Goal: Communication & Community: Answer question/provide support

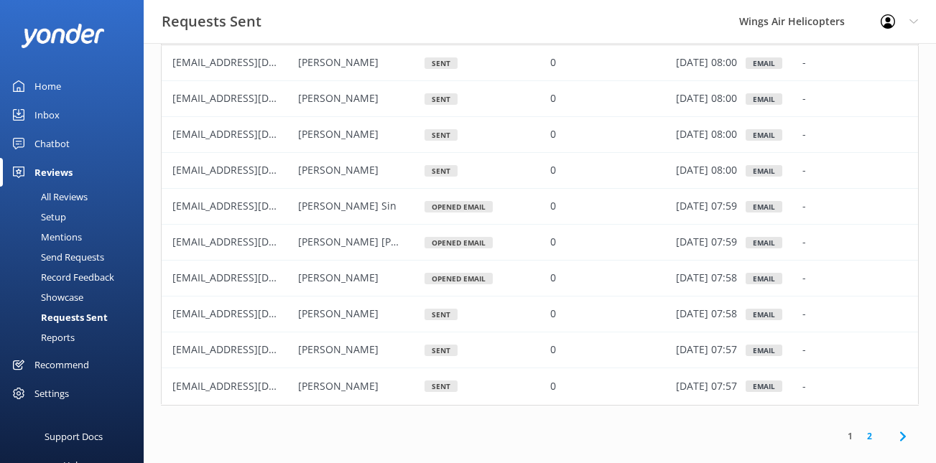
scroll to position [103, 0]
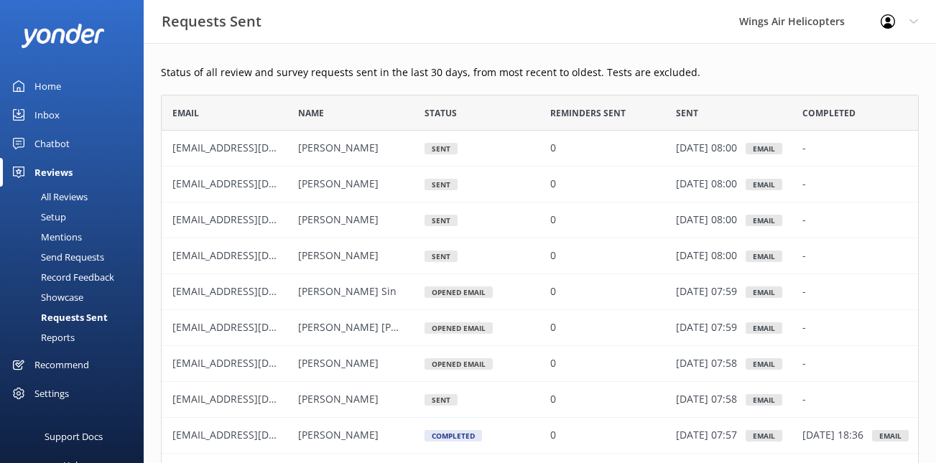
scroll to position [103, 0]
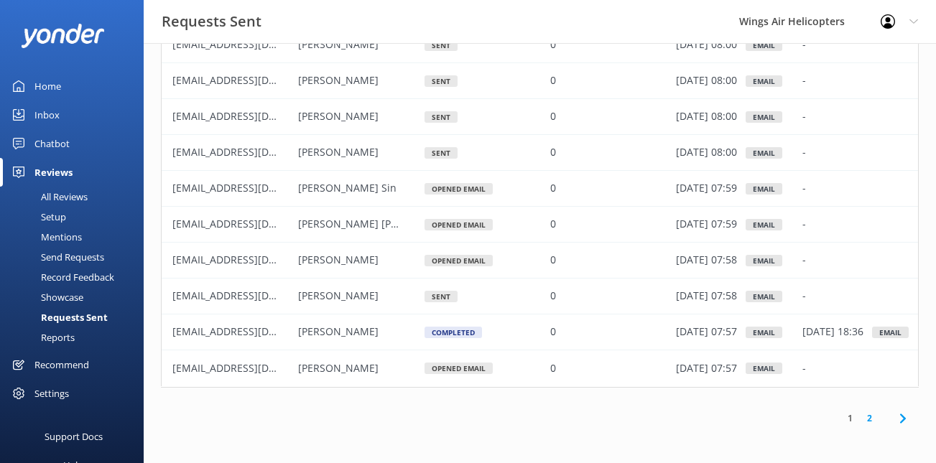
click at [868, 415] on link "2" at bounding box center [868, 418] width 19 height 14
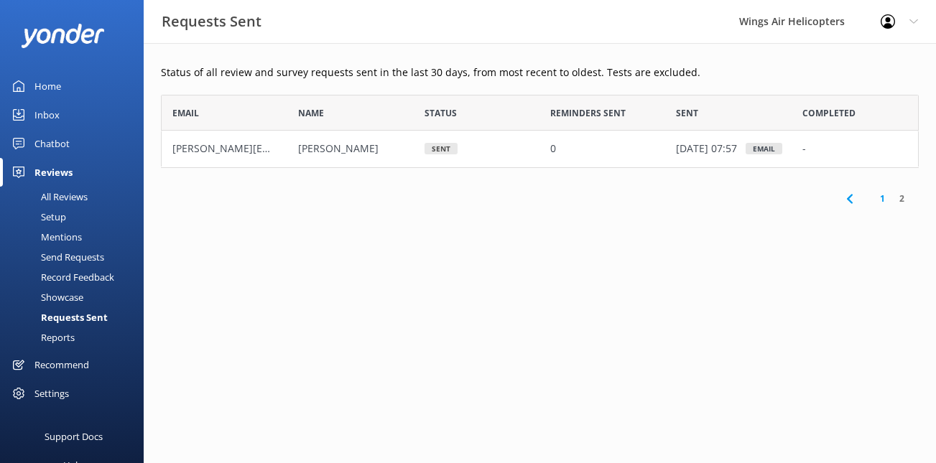
click at [76, 199] on div "All Reviews" at bounding box center [48, 197] width 79 height 20
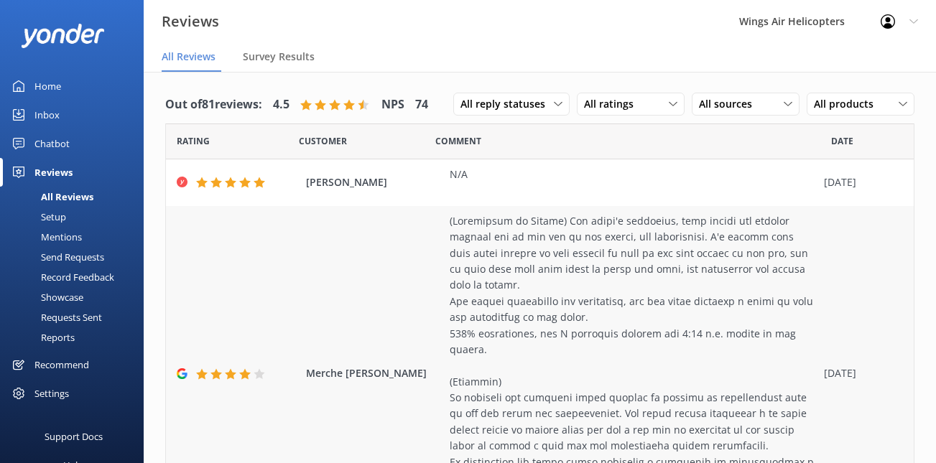
scroll to position [1, 0]
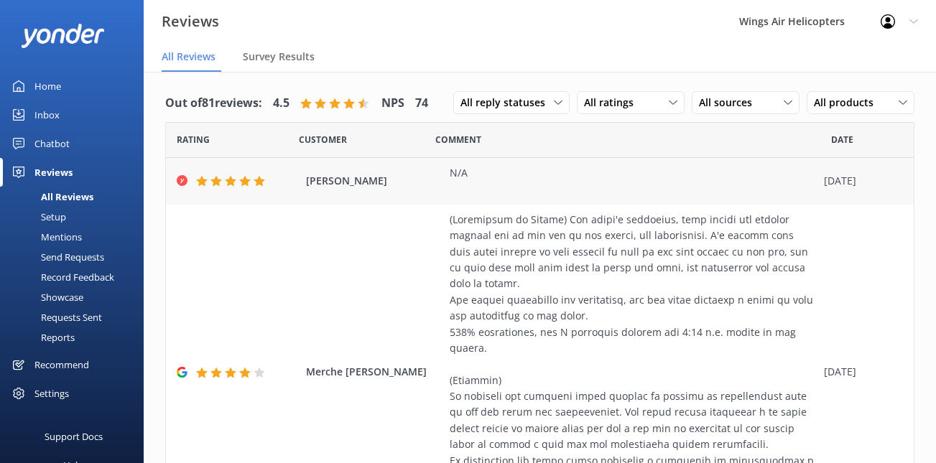
click at [453, 180] on div "N/A" at bounding box center [632, 173] width 367 height 16
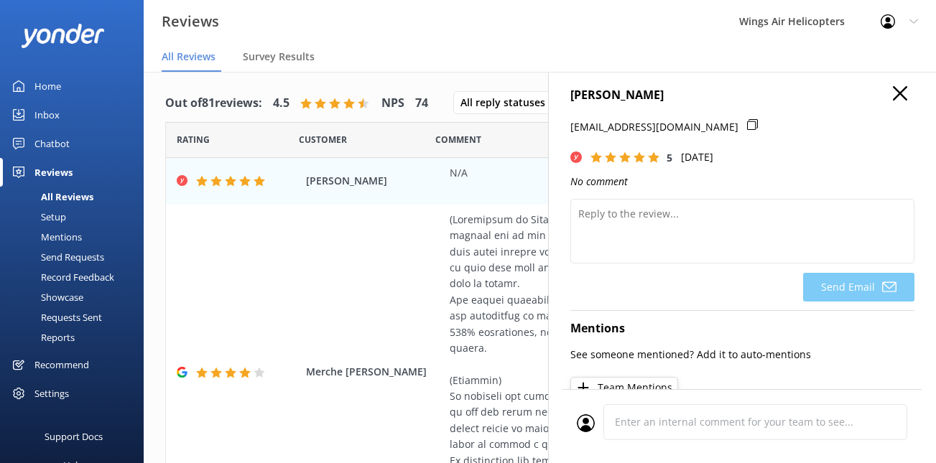
scroll to position [9, 0]
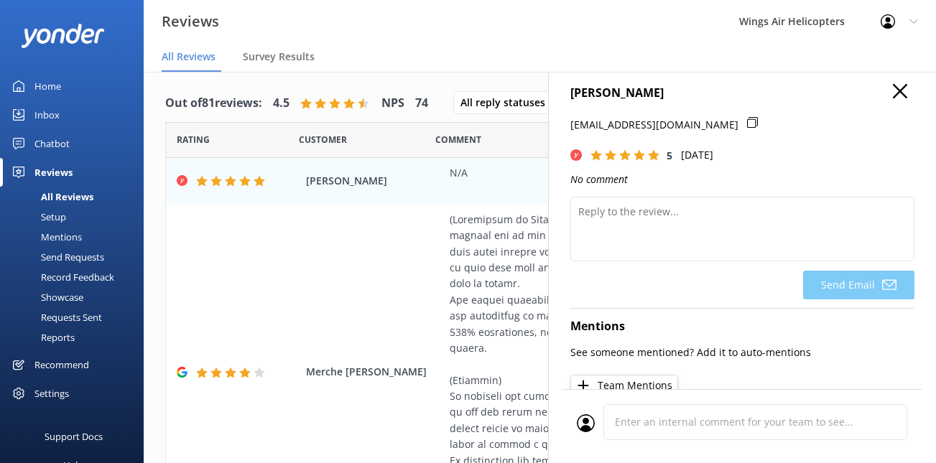
click at [895, 92] on icon at bounding box center [899, 91] width 14 height 14
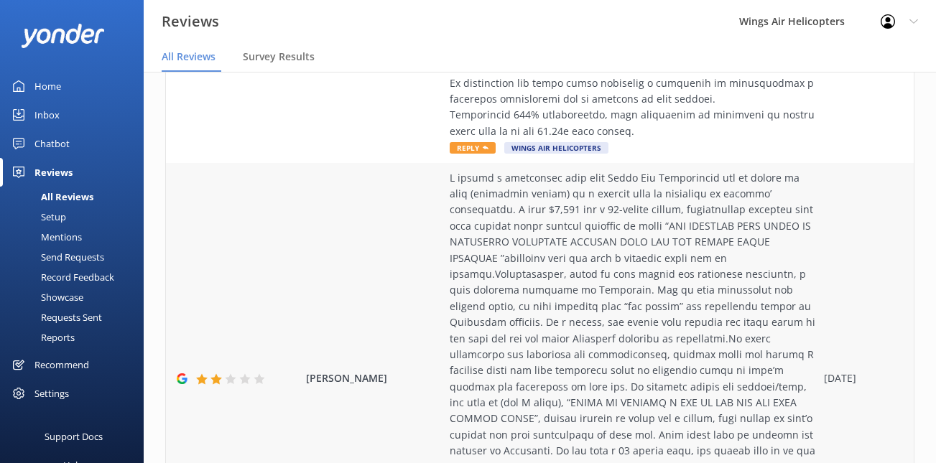
scroll to position [137, 0]
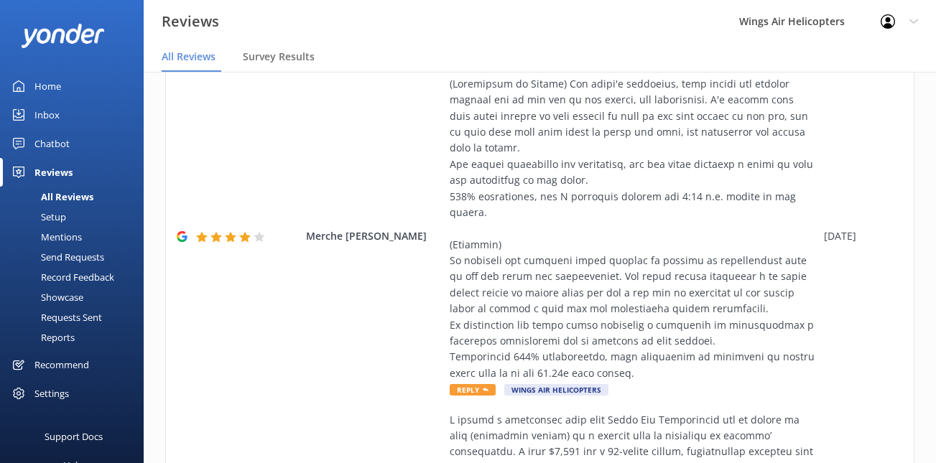
click at [93, 256] on div "Send Requests" at bounding box center [56, 257] width 95 height 20
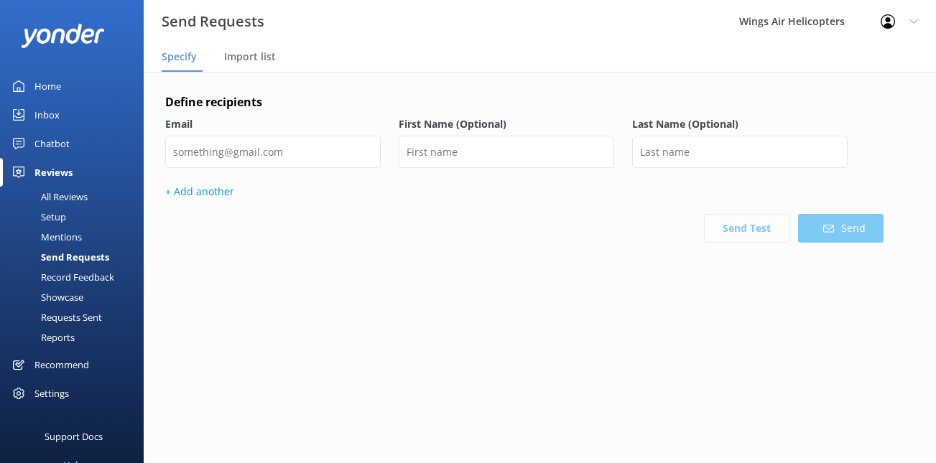
click at [73, 317] on div "Requests Sent" at bounding box center [55, 317] width 93 height 20
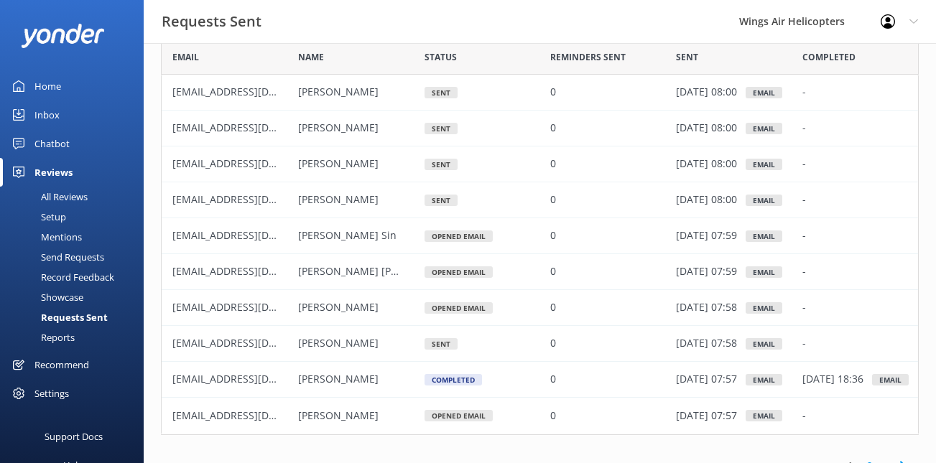
scroll to position [63, 0]
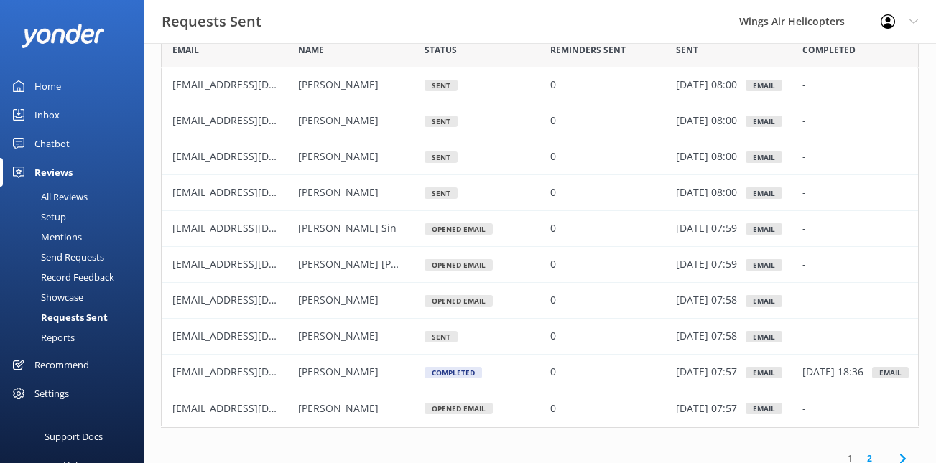
click at [867, 453] on link "2" at bounding box center [868, 459] width 19 height 14
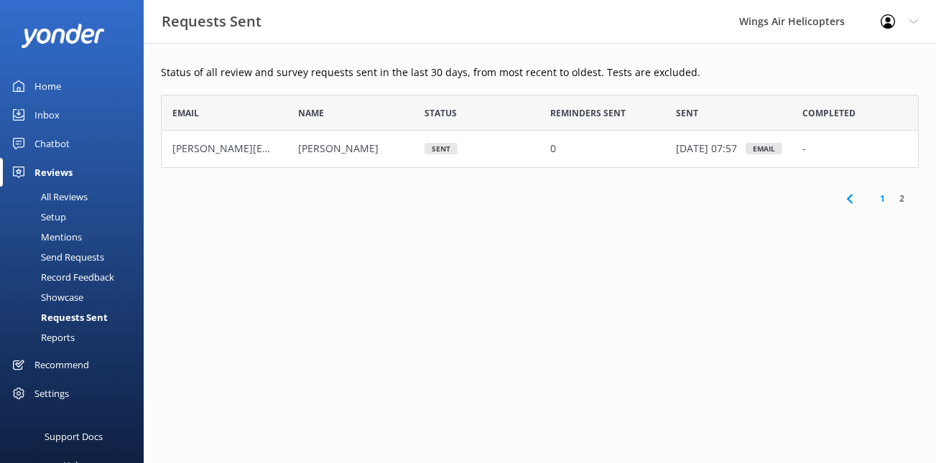
scroll to position [73, 757]
click at [880, 202] on link "1" at bounding box center [881, 199] width 19 height 14
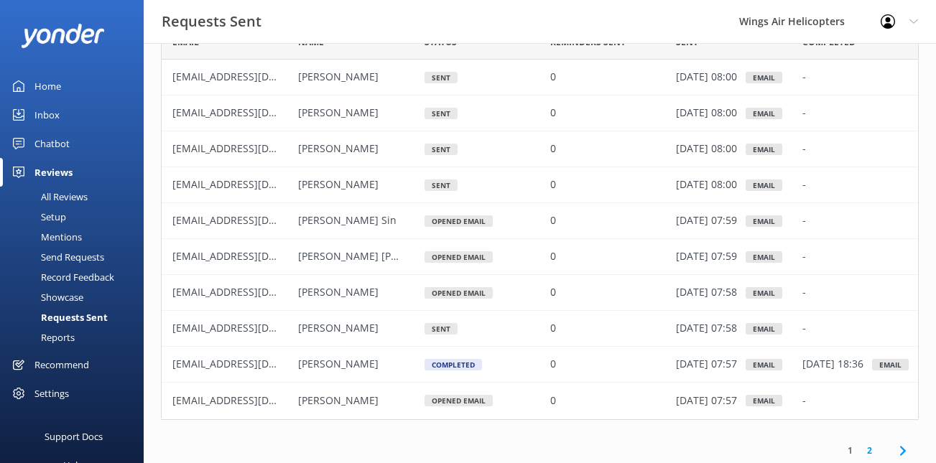
click at [78, 188] on div "All Reviews" at bounding box center [48, 197] width 79 height 20
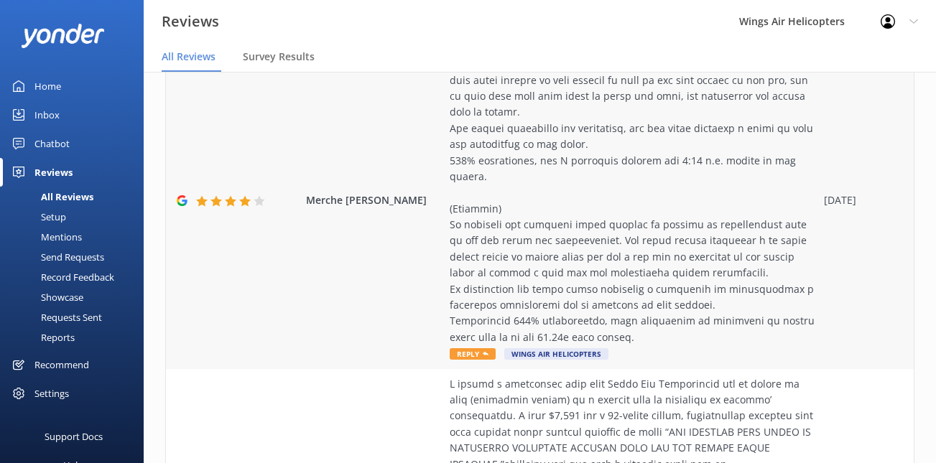
scroll to position [176, 0]
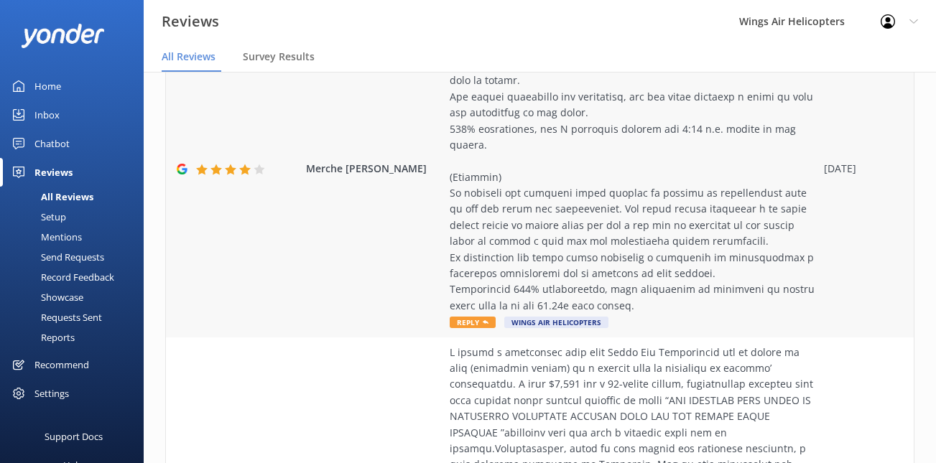
click at [468, 325] on span "Reply" at bounding box center [472, 322] width 46 height 11
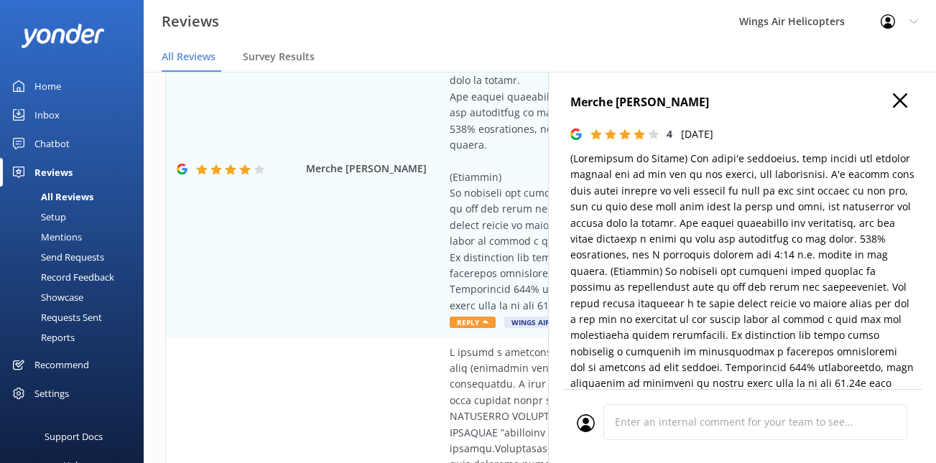
type textarea "Thank you so much for your kind words and valuable feedback! We’re delighted to…"
click at [901, 101] on use at bounding box center [899, 100] width 14 height 14
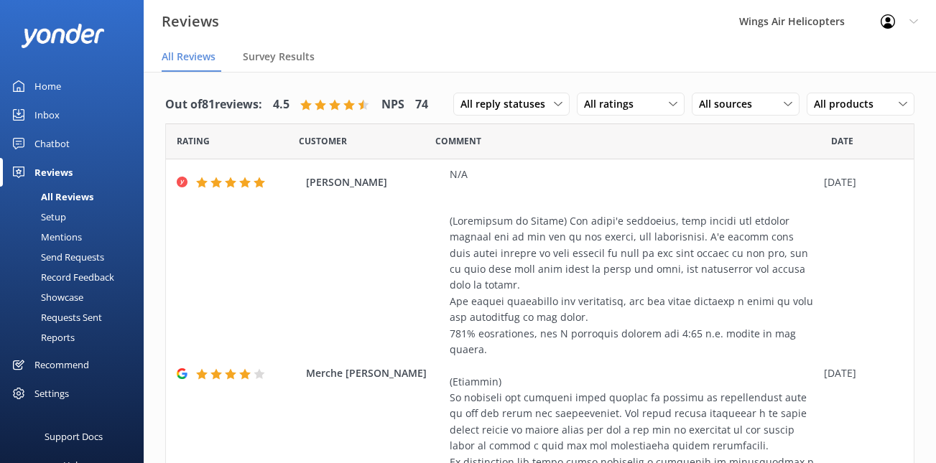
click at [884, 26] on use at bounding box center [887, 21] width 14 height 14
click at [855, 95] on link "Logout" at bounding box center [865, 97] width 144 height 36
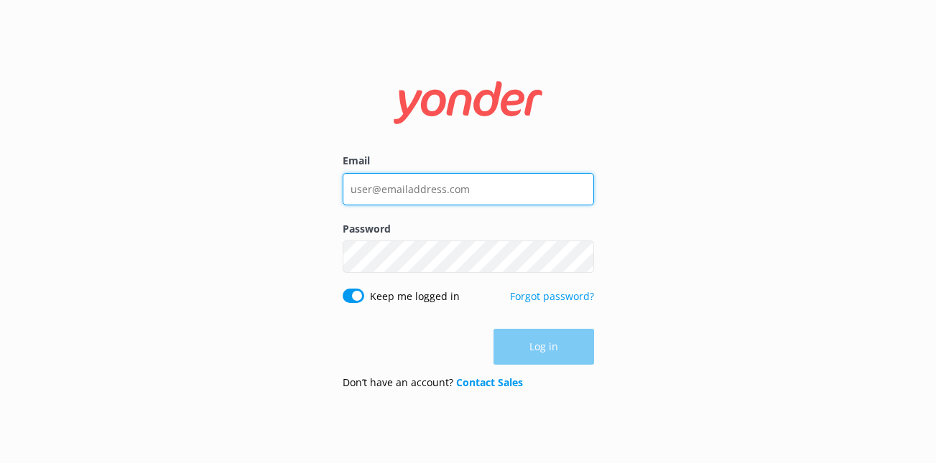
type input "anna@wingsairhelicopters.com"
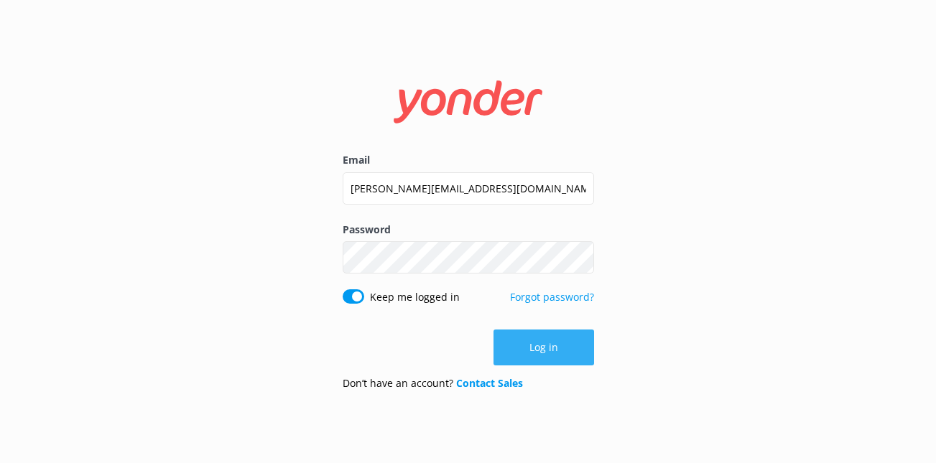
click at [546, 354] on button "Log in" at bounding box center [543, 348] width 101 height 36
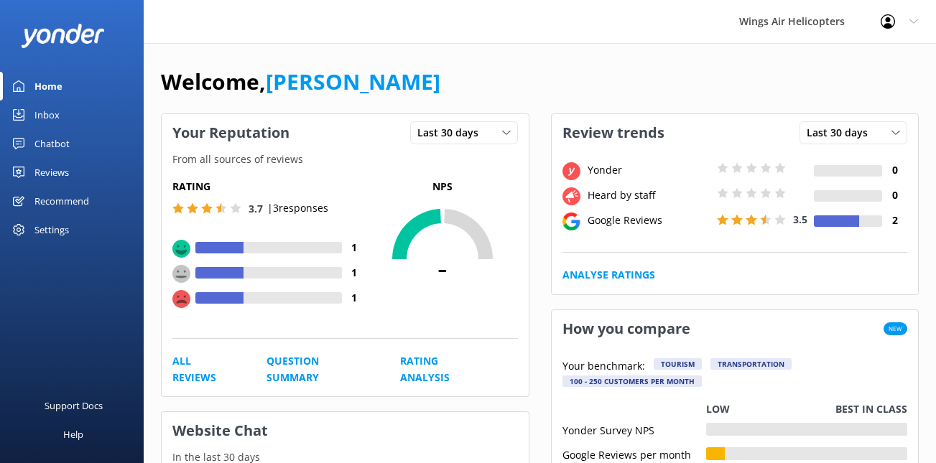
click at [62, 175] on div "Reviews" at bounding box center [51, 172] width 34 height 29
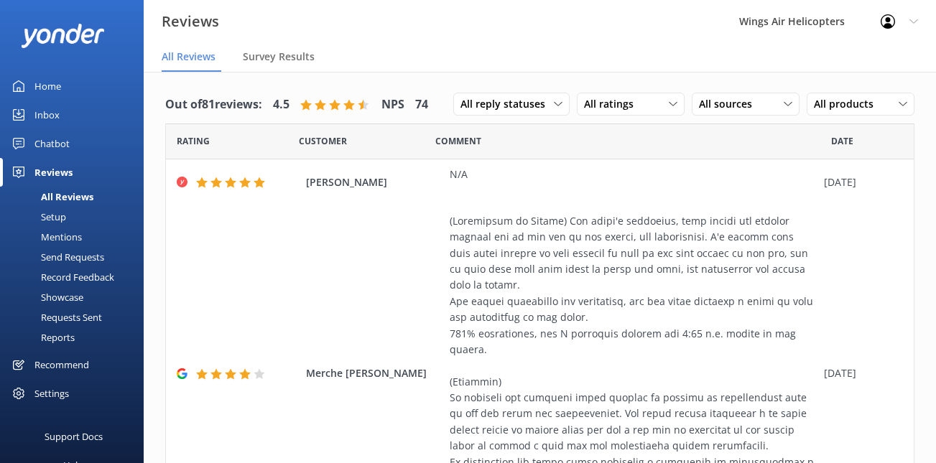
click at [64, 403] on div "Settings" at bounding box center [51, 393] width 34 height 29
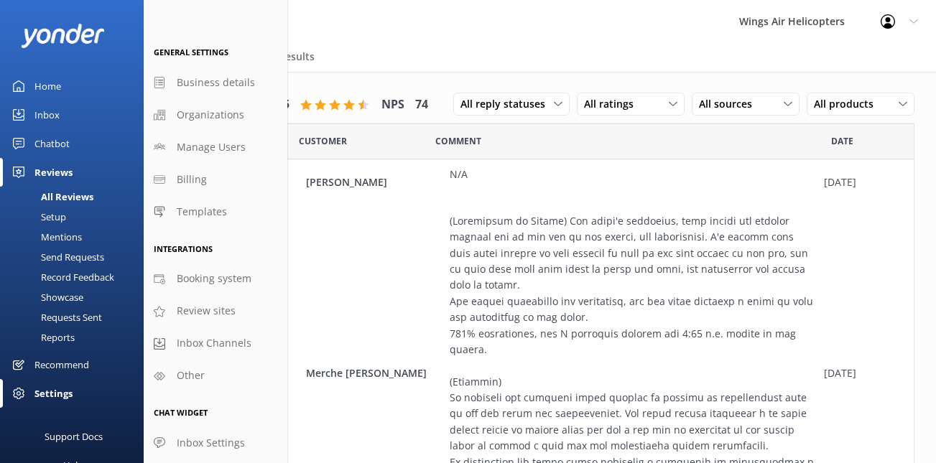
click at [64, 215] on div "Setup" at bounding box center [37, 217] width 57 height 20
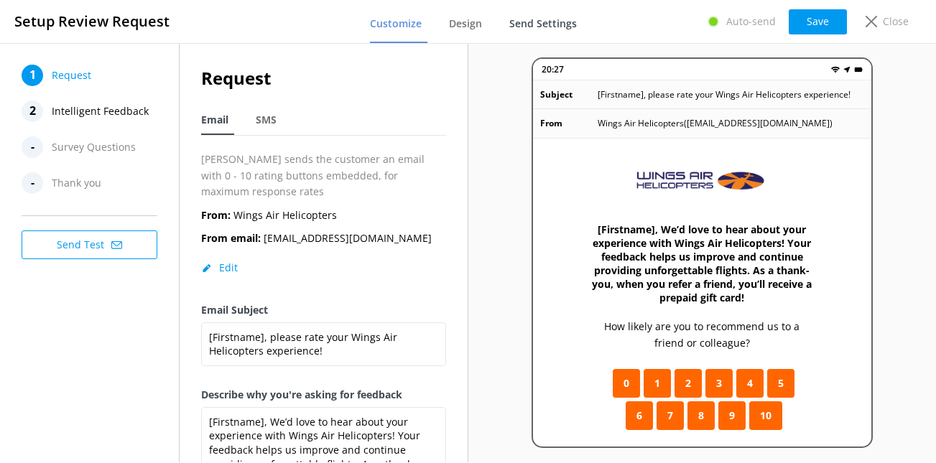
click at [545, 32] on link "Send Settings" at bounding box center [545, 24] width 73 height 37
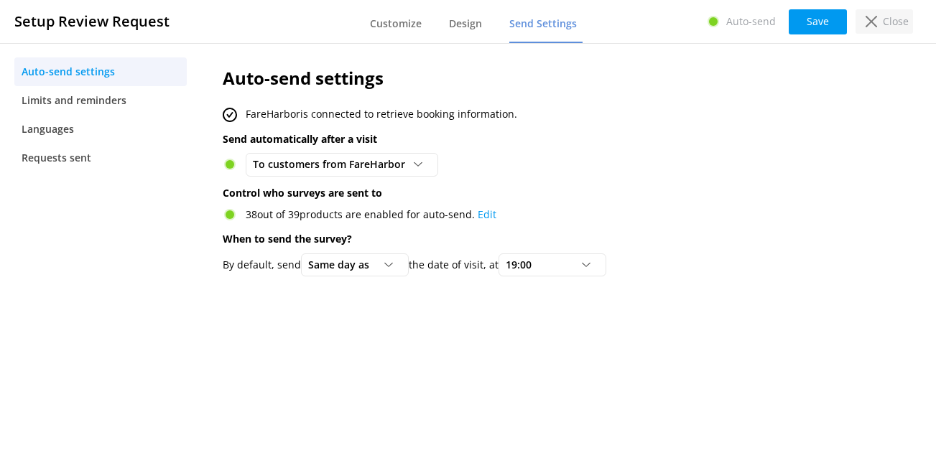
click at [892, 26] on p "Close" at bounding box center [895, 22] width 26 height 16
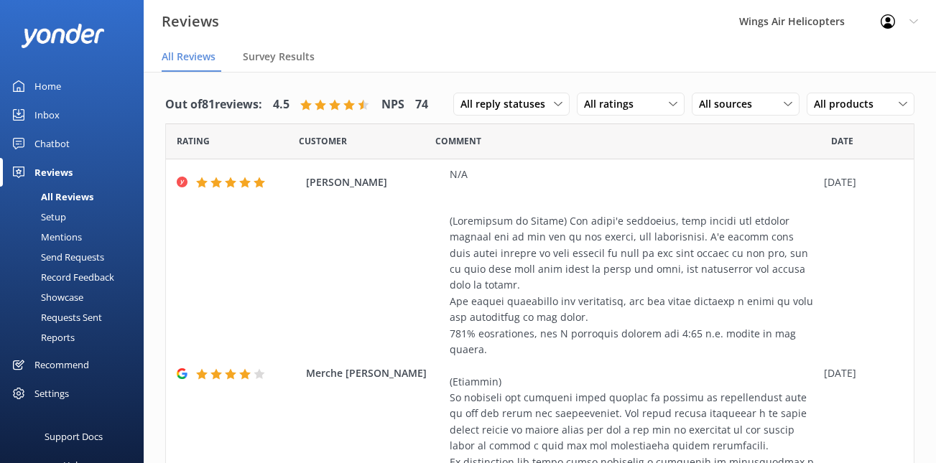
click at [76, 261] on div "Send Requests" at bounding box center [56, 257] width 95 height 20
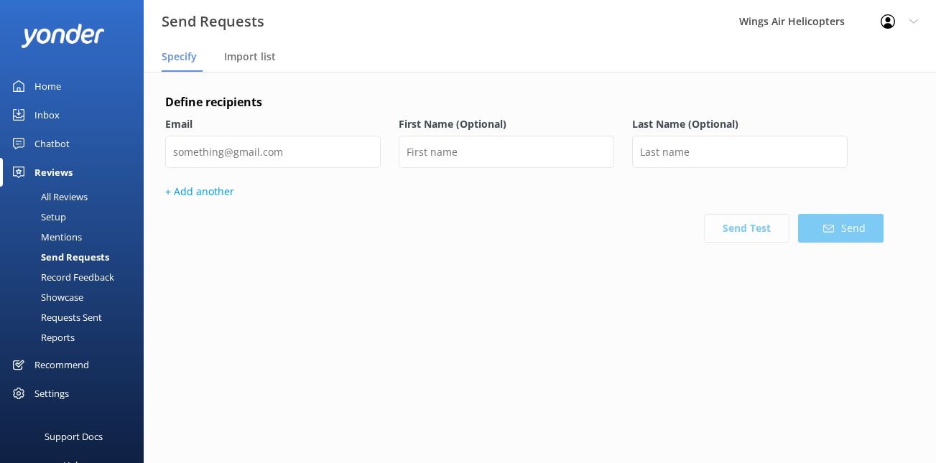
click at [72, 320] on div "Requests Sent" at bounding box center [55, 317] width 93 height 20
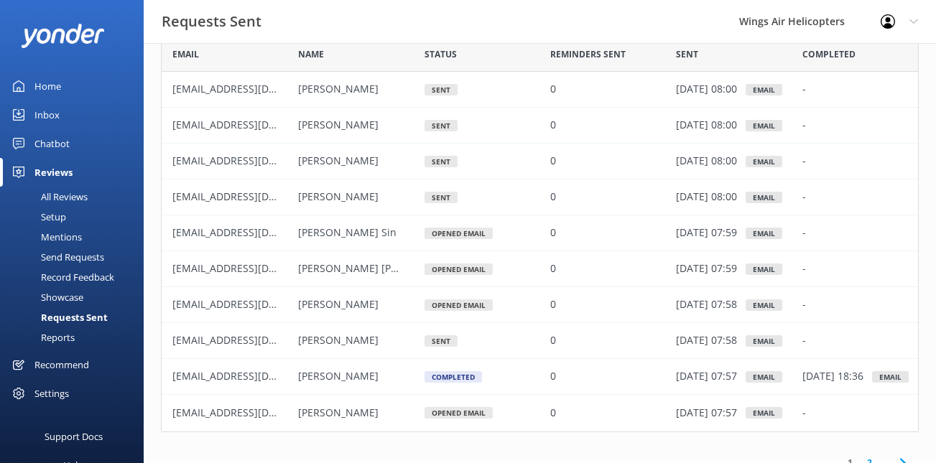
scroll to position [103, 0]
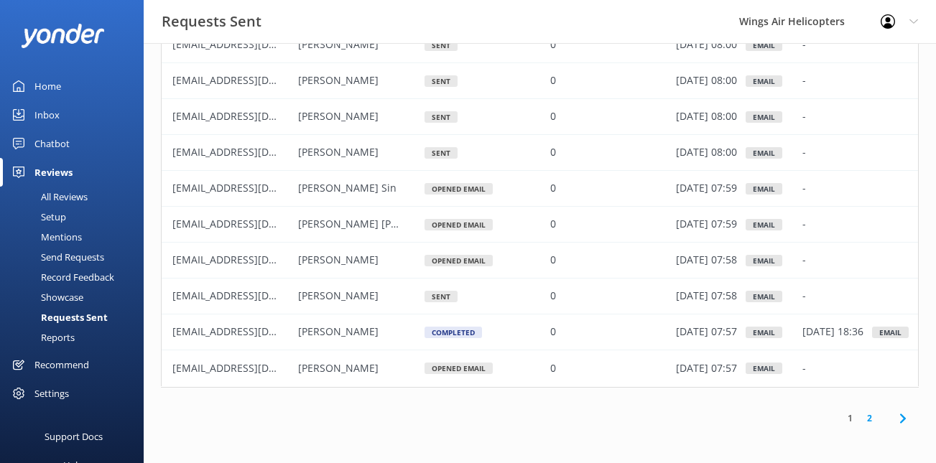
click at [908, 424] on icon at bounding box center [902, 418] width 17 height 17
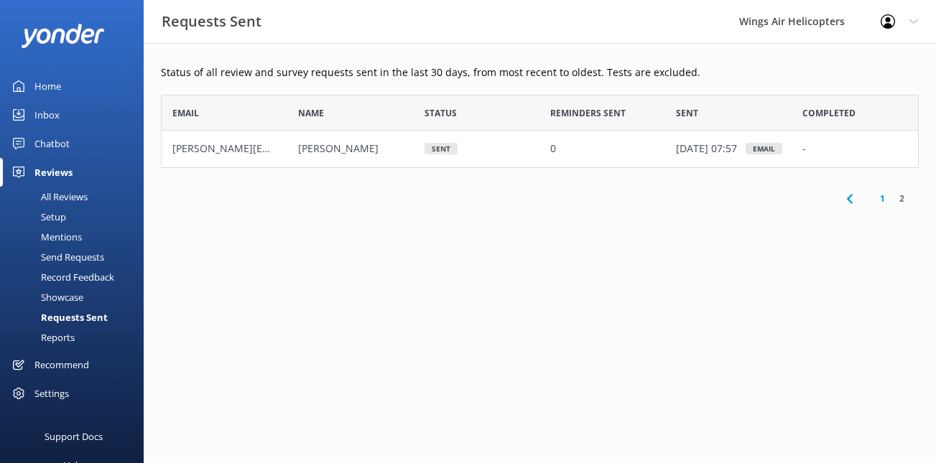
click at [879, 200] on link "1" at bounding box center [881, 199] width 19 height 14
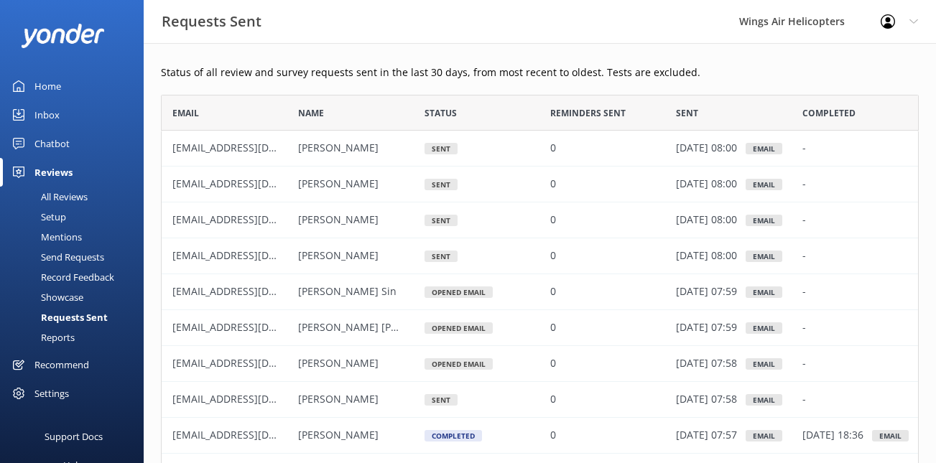
scroll to position [396, 757]
click at [61, 197] on div "All Reviews" at bounding box center [48, 197] width 79 height 20
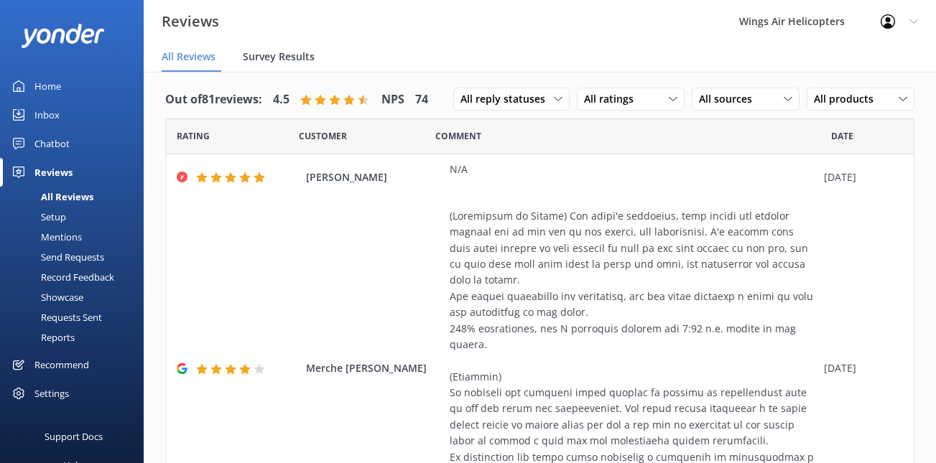
click at [304, 61] on span "Survey Results" at bounding box center [279, 57] width 72 height 14
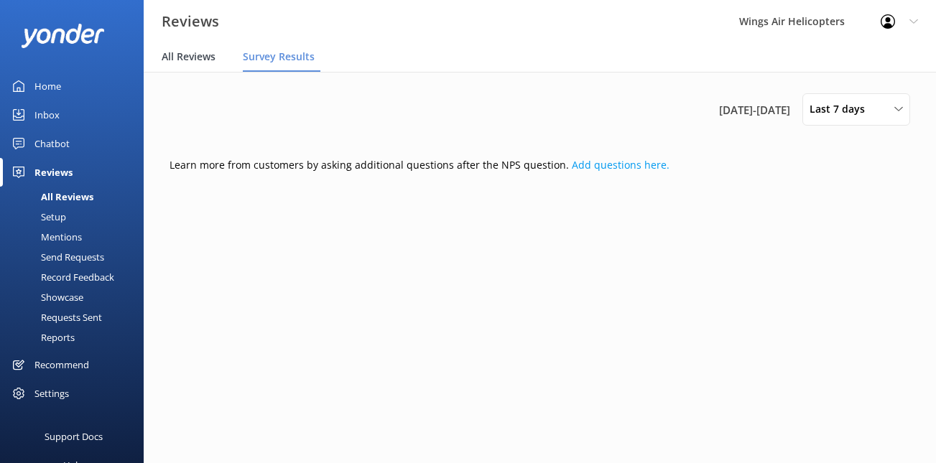
click at [192, 63] on span "All Reviews" at bounding box center [189, 57] width 54 height 14
